Goal: Information Seeking & Learning: Find specific fact

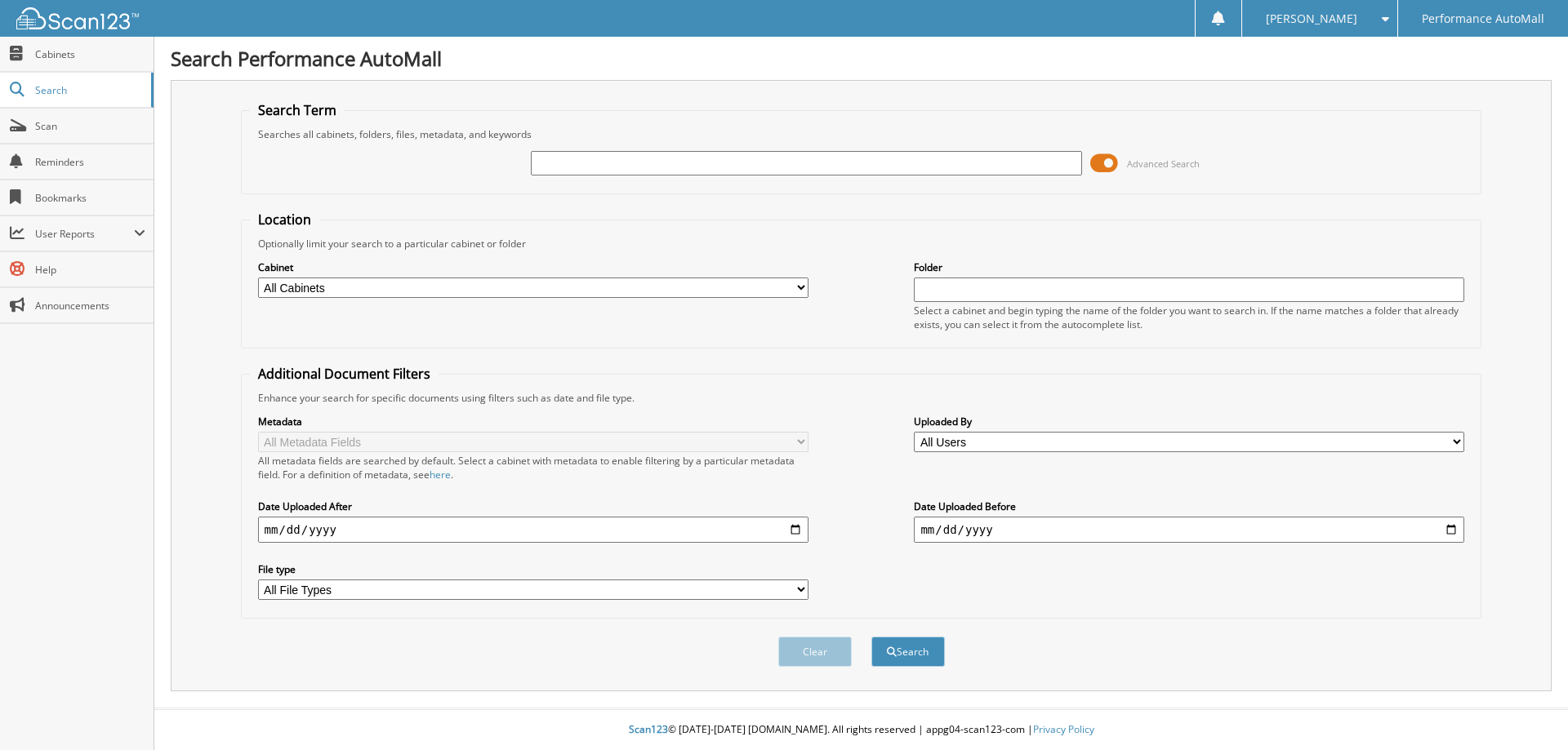
click at [861, 163] on input "text" at bounding box center [806, 163] width 551 height 25
type input "PH539640"
click at [871, 637] on button "Search" at bounding box center [908, 652] width 74 height 30
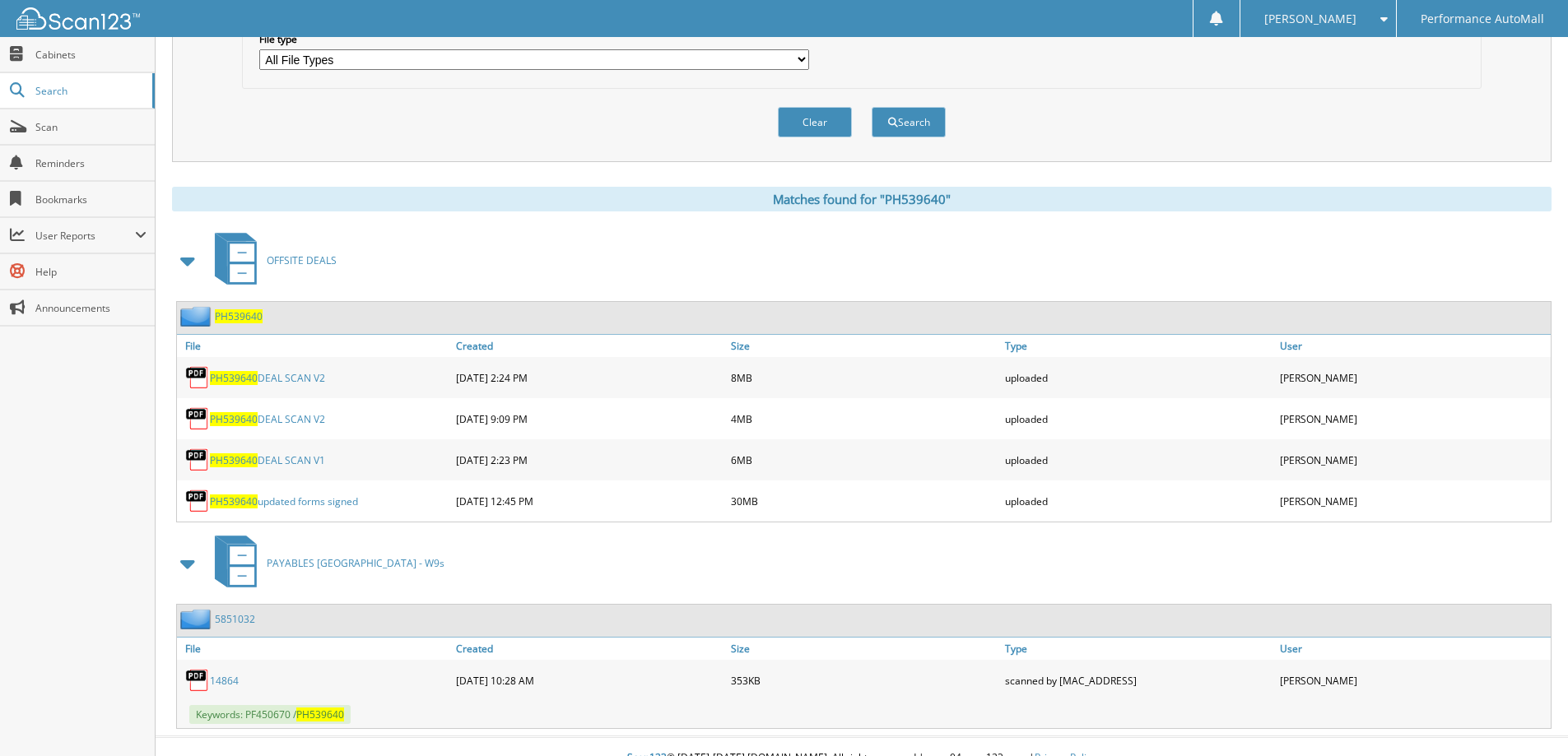
scroll to position [557, 0]
